Goal: Task Accomplishment & Management: Manage account settings

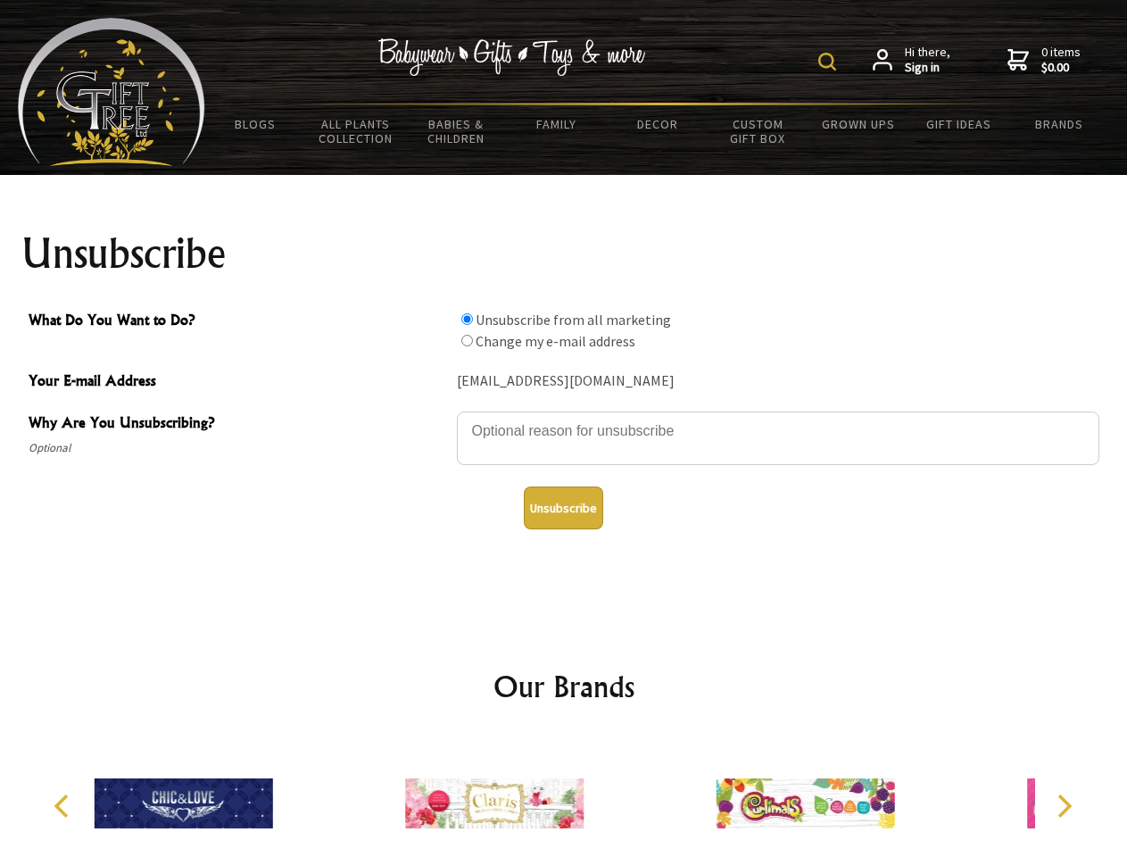
click at [830, 62] on img at bounding box center [827, 62] width 18 height 18
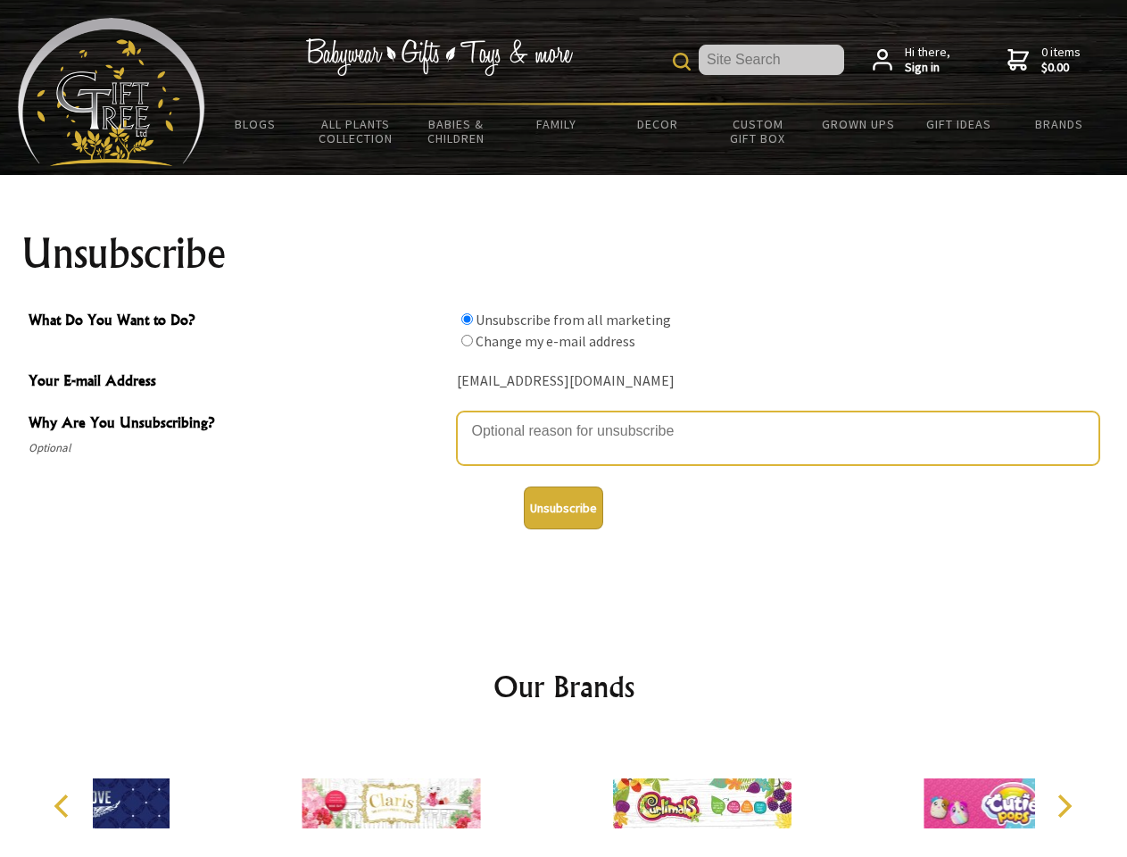
click at [564, 418] on textarea "Why Are You Unsubscribing?" at bounding box center [778, 438] width 643 height 54
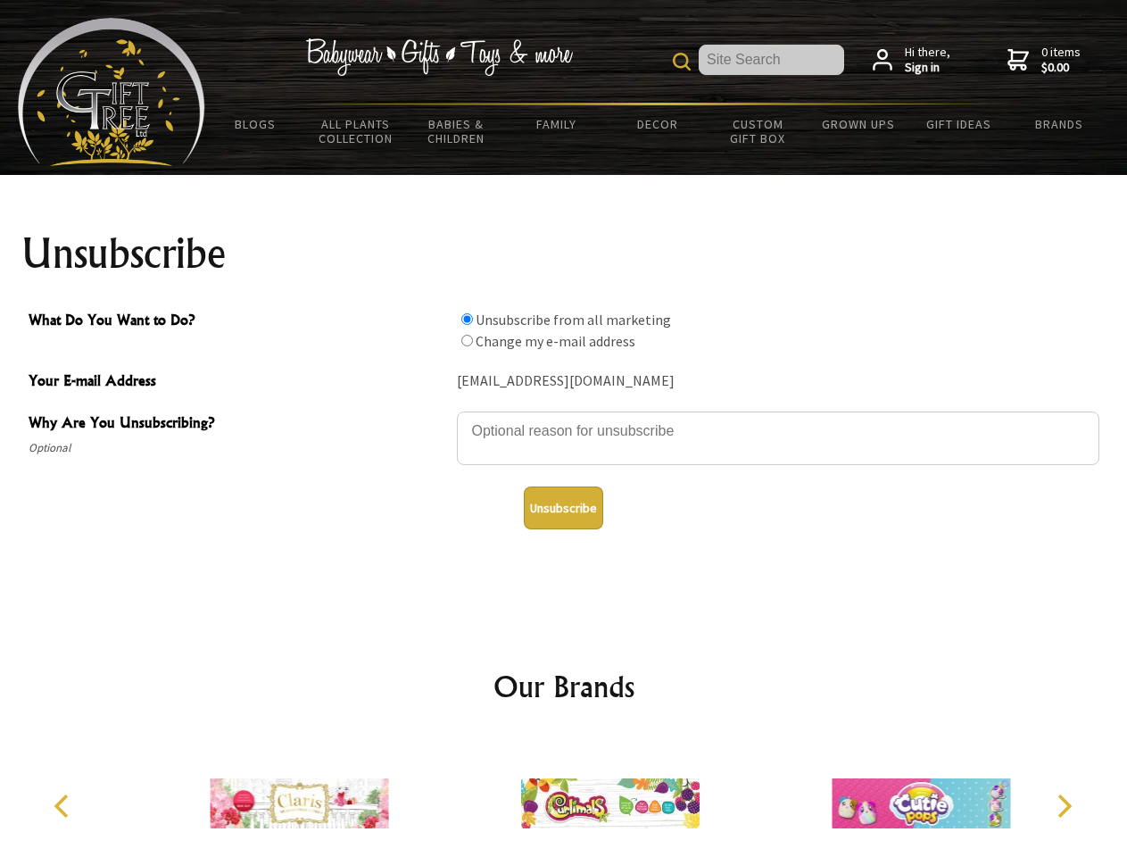
click at [467, 319] on input "What Do You Want to Do?" at bounding box center [467, 319] width 12 height 12
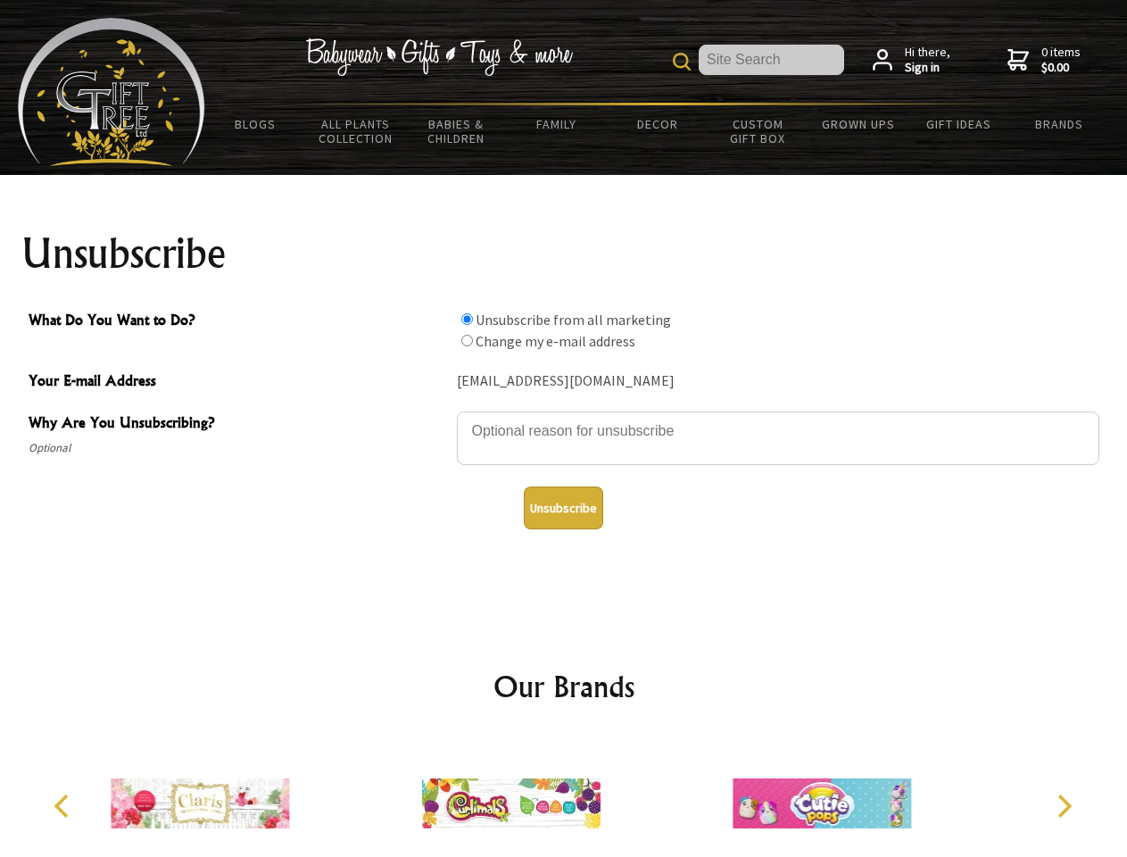
click at [467, 340] on input "What Do You Want to Do?" at bounding box center [467, 341] width 12 height 12
radio input "true"
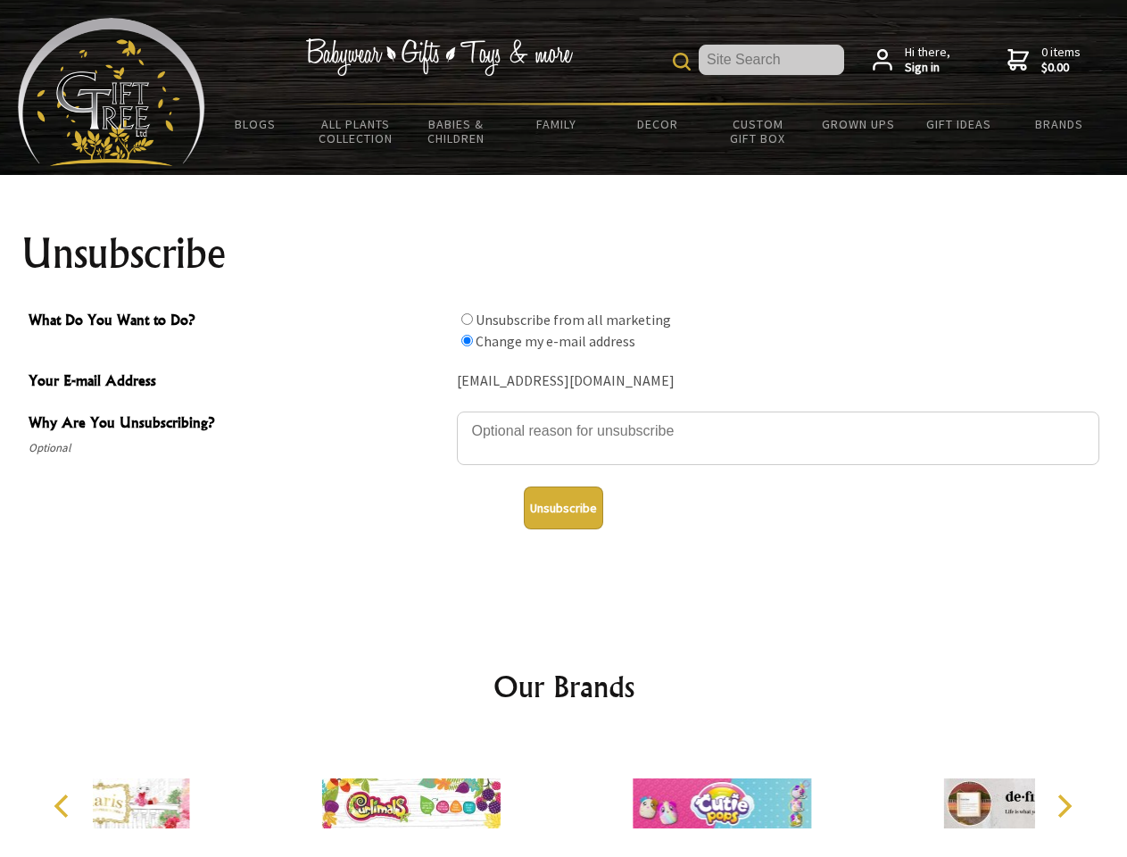
click at [563, 508] on button "Unsubscribe" at bounding box center [563, 507] width 79 height 43
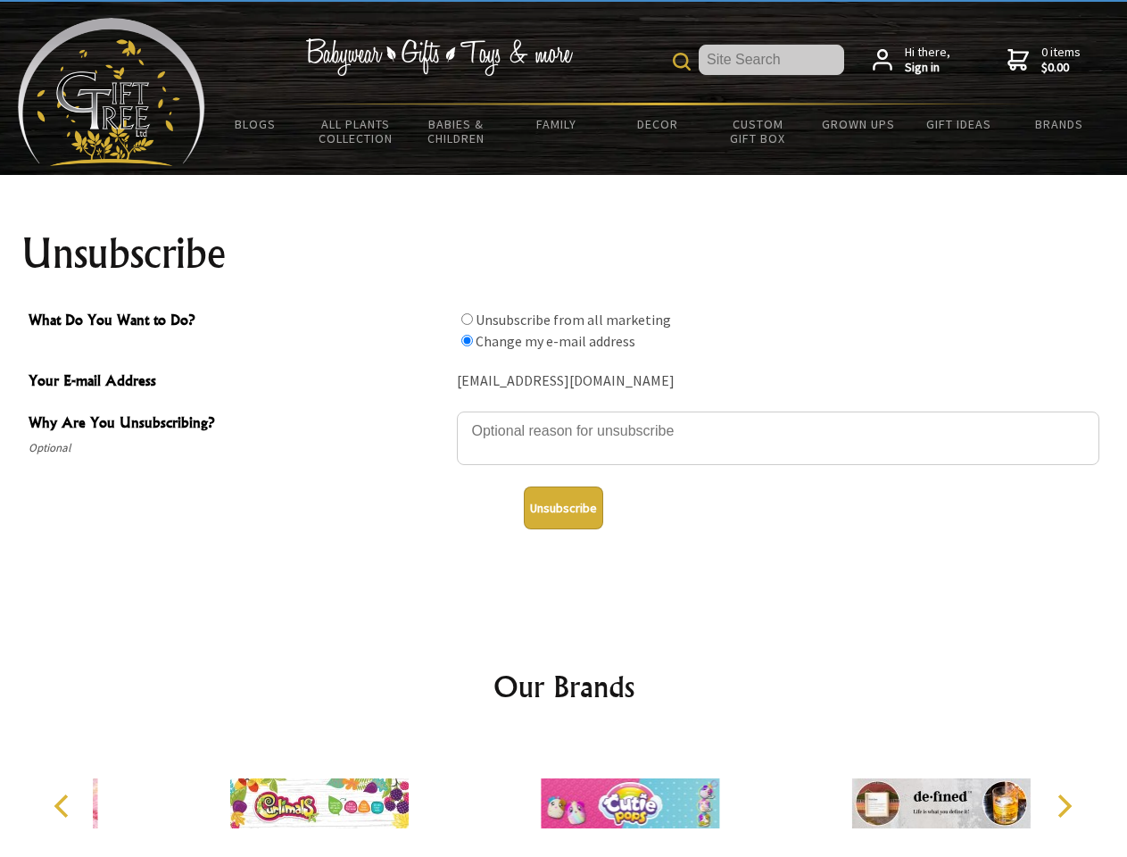
click at [564, 796] on img at bounding box center [630, 803] width 178 height 134
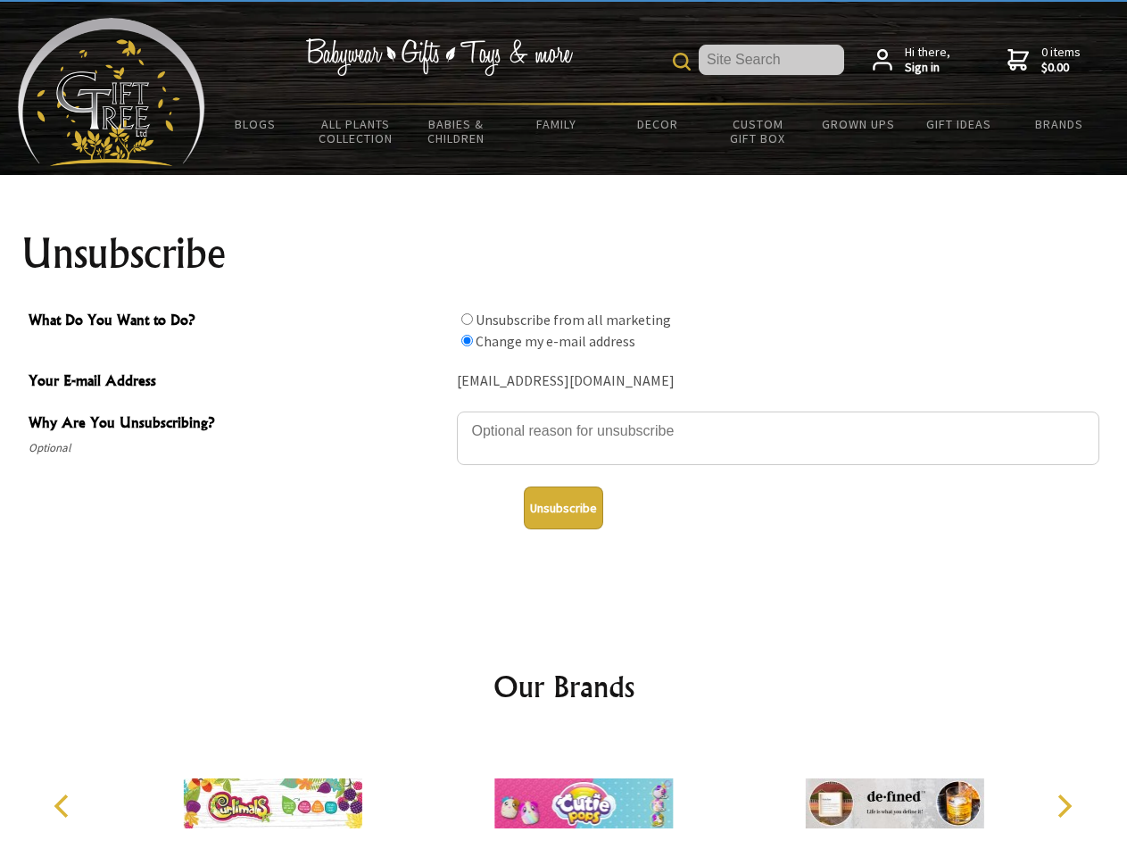
click at [64, 806] on icon "Previous" at bounding box center [63, 805] width 23 height 23
click at [1064, 806] on icon "Next" at bounding box center [1062, 805] width 23 height 23
